Goal: Transaction & Acquisition: Obtain resource

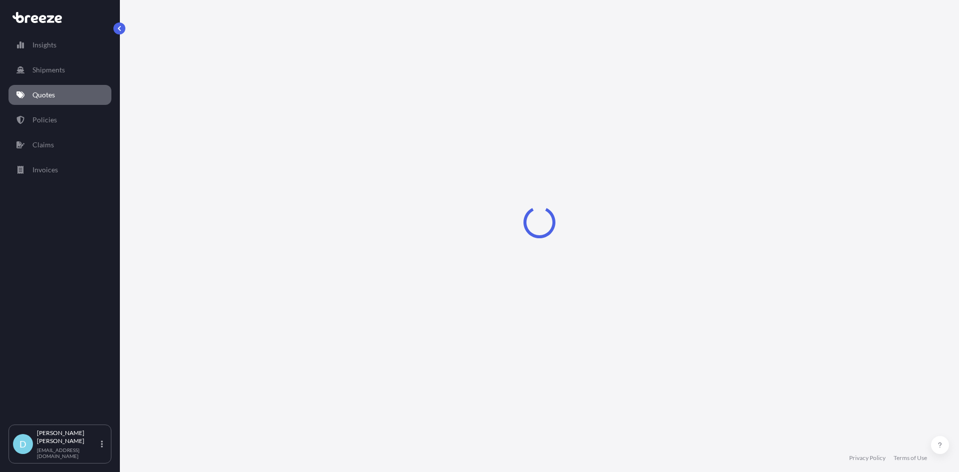
select select "Sea"
select select "1"
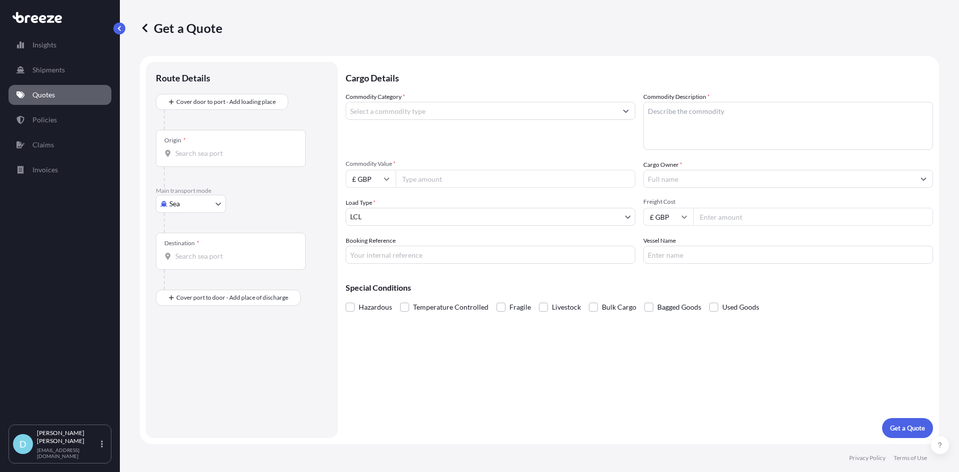
click at [232, 159] on div "Origin *" at bounding box center [231, 148] width 150 height 37
click at [232, 158] on input "Origin *" at bounding box center [234, 153] width 118 height 10
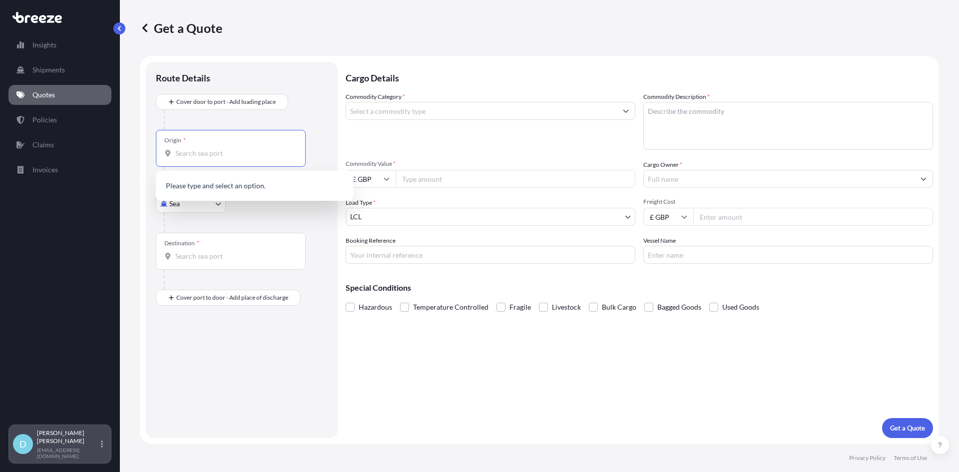
click at [101, 448] on icon at bounding box center [102, 444] width 2 height 8
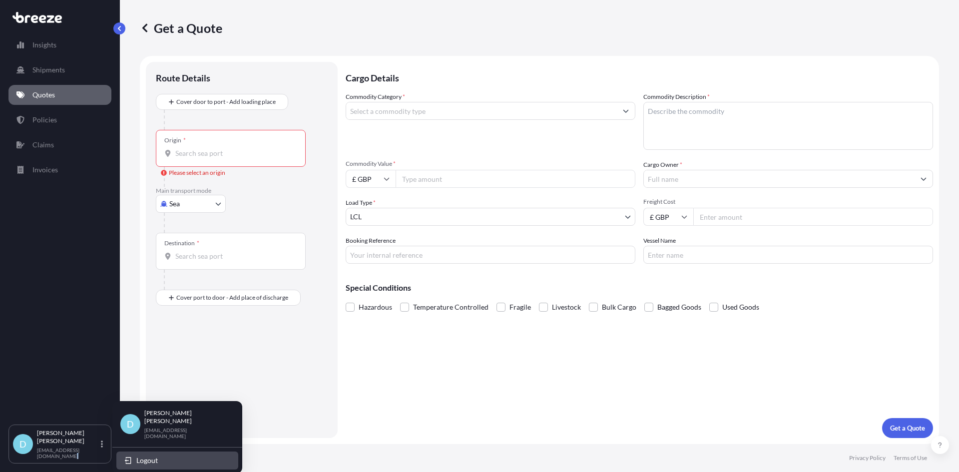
click at [124, 456] on icon "button" at bounding box center [128, 460] width 8 height 8
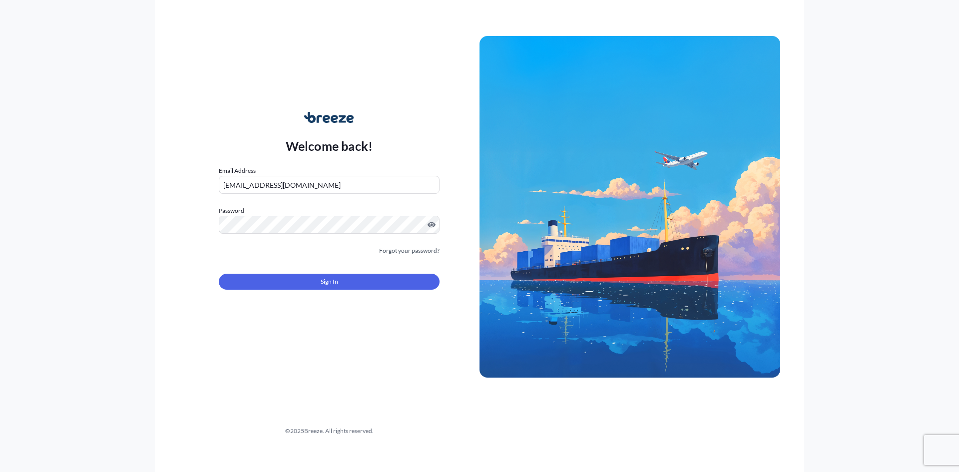
click at [289, 186] on input "[EMAIL_ADDRESS][DOMAIN_NAME]" at bounding box center [329, 185] width 221 height 18
type input "[EMAIL_ADDRESS][DOMAIN_NAME]"
click at [263, 285] on button "Sign In" at bounding box center [329, 282] width 221 height 16
